Goal: Task Accomplishment & Management: Use online tool/utility

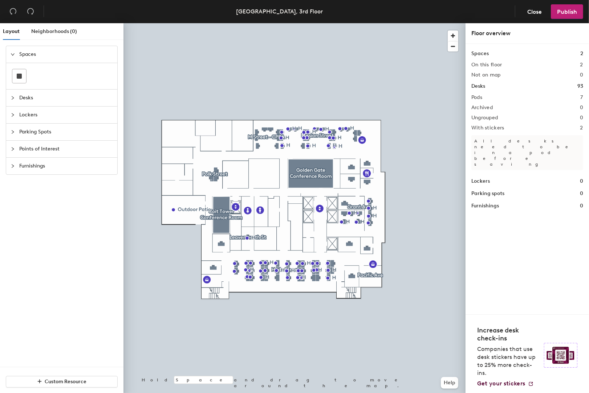
click at [12, 97] on icon "collapsed" at bounding box center [13, 98] width 4 height 4
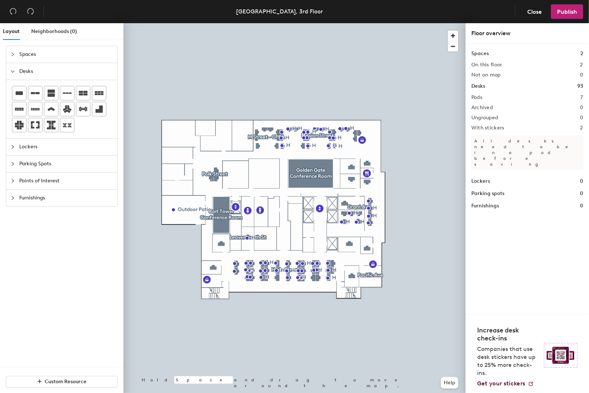
click at [9, 180] on div "Points of Interest" at bounding box center [61, 181] width 111 height 17
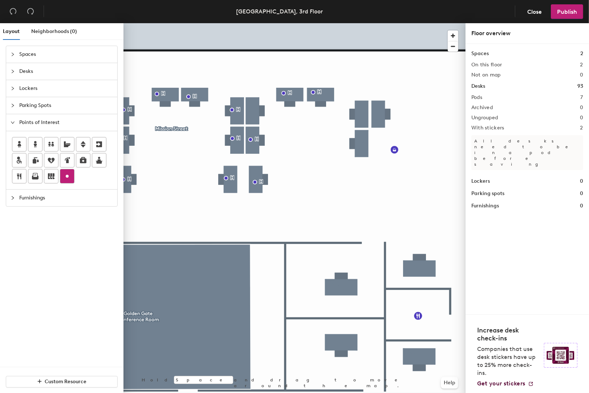
click at [68, 175] on icon at bounding box center [67, 176] width 9 height 9
type input "h"
type input "H"
click at [376, 162] on span "Done" at bounding box center [370, 158] width 21 height 12
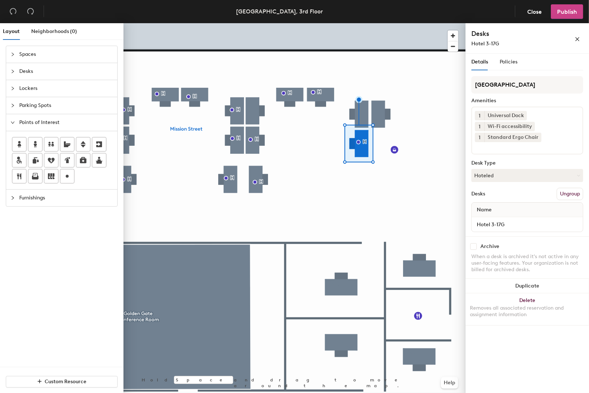
click at [492, 8] on span "Publish" at bounding box center [567, 11] width 20 height 7
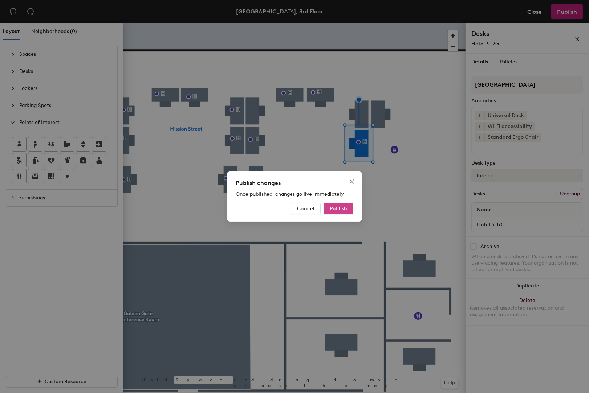
click at [345, 208] on span "Publish" at bounding box center [337, 209] width 17 height 6
